Goal: Task Accomplishment & Management: Manage account settings

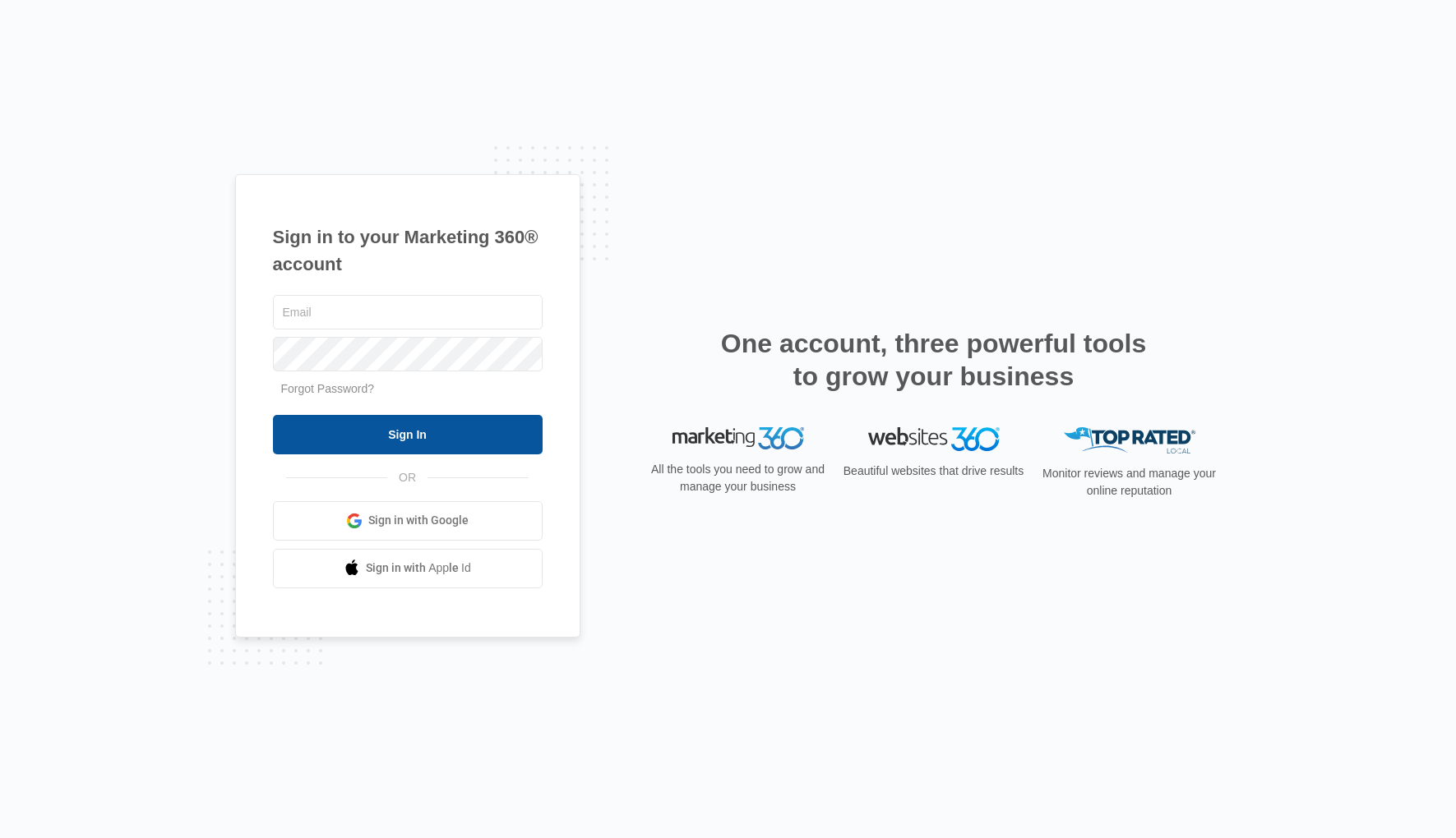
type input "mbrett1@mac.com"
click at [435, 443] on input "Sign In" at bounding box center [408, 434] width 270 height 39
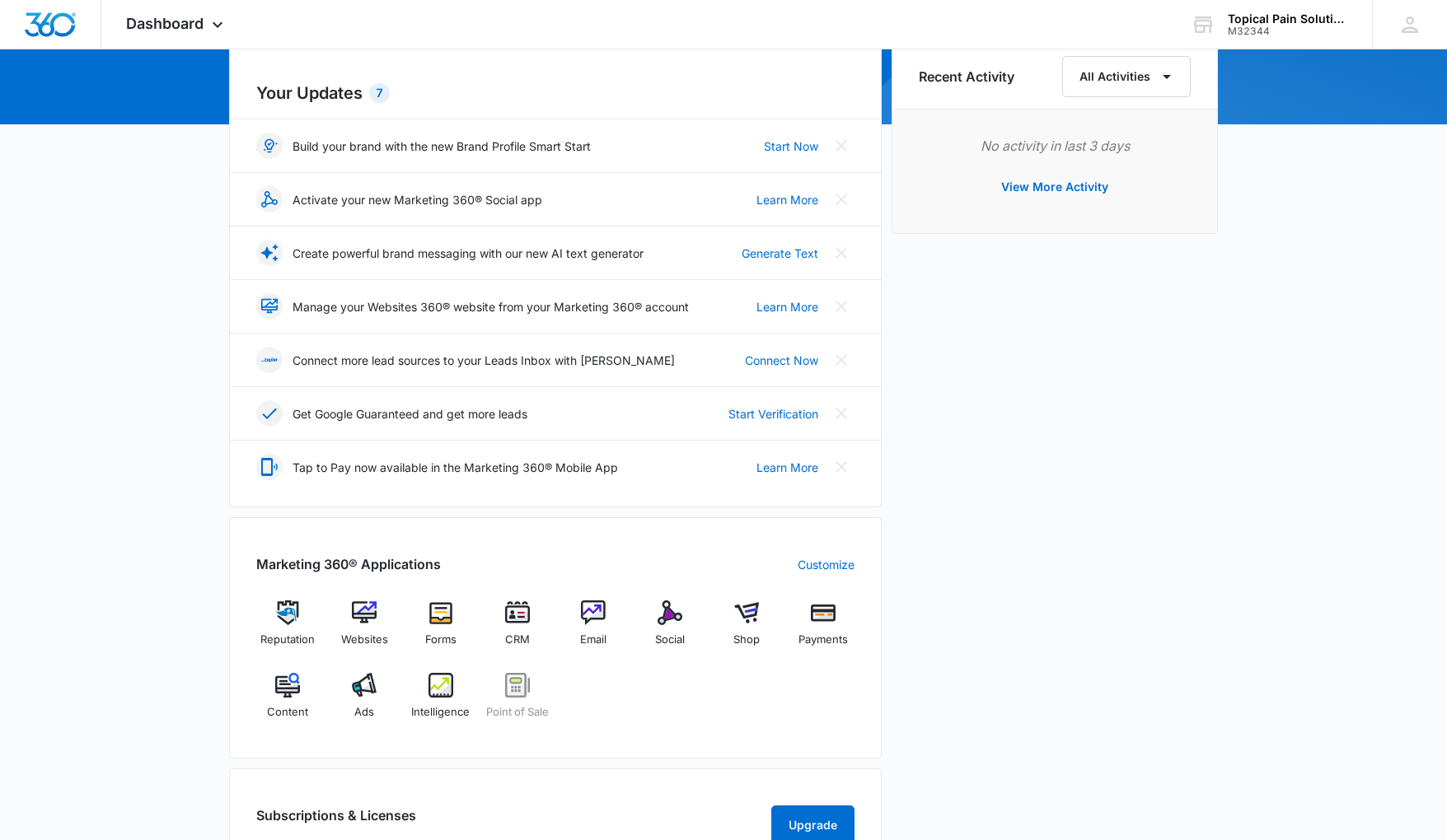
scroll to position [181, 0]
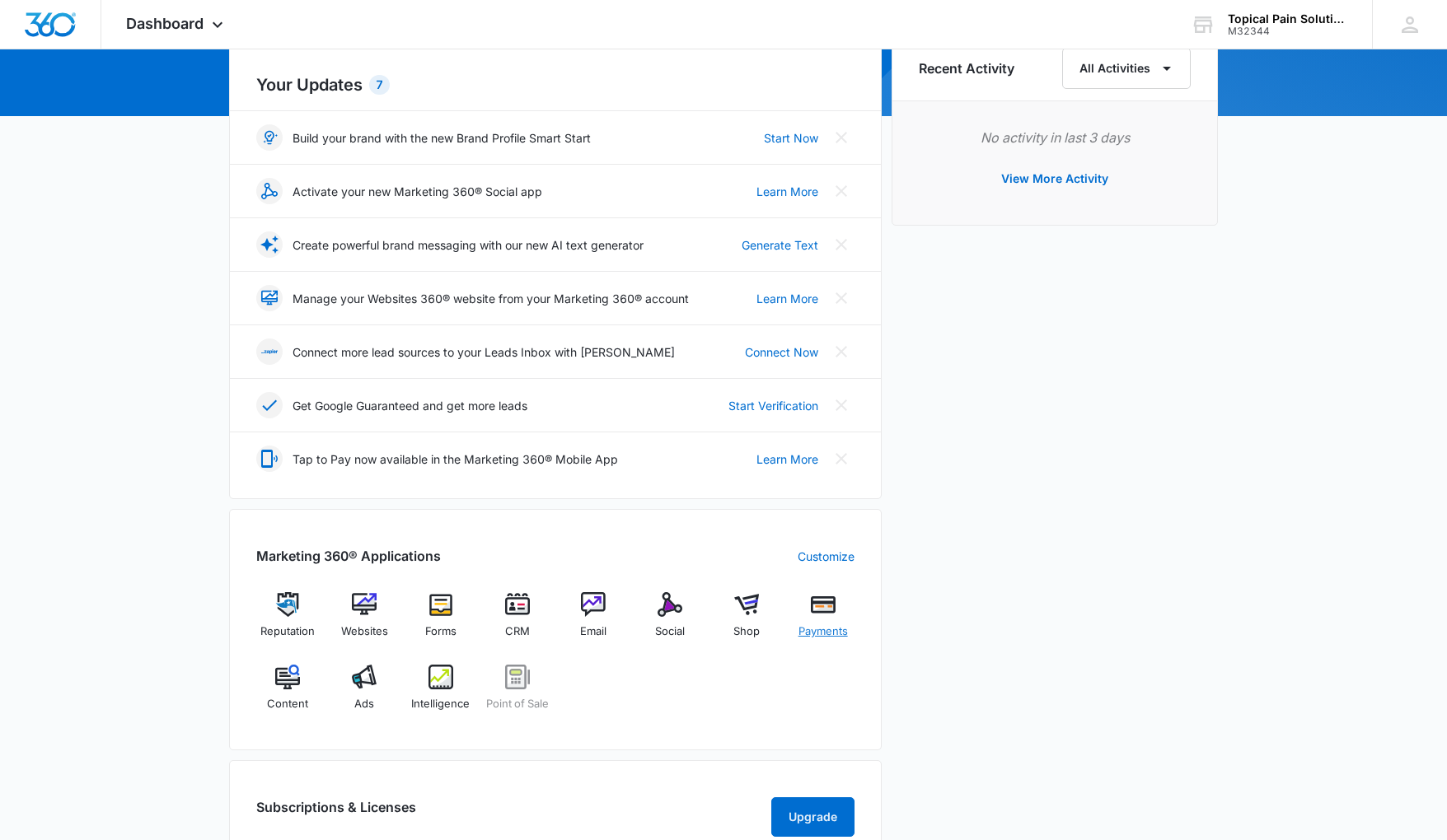
click at [824, 609] on img at bounding box center [823, 605] width 25 height 25
